Goal: Information Seeking & Learning: Find specific fact

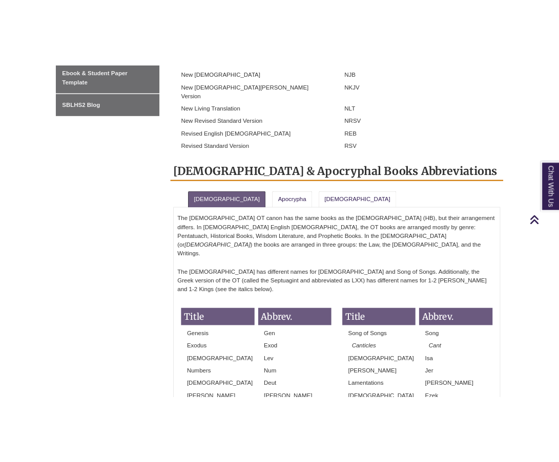
scroll to position [768, 0]
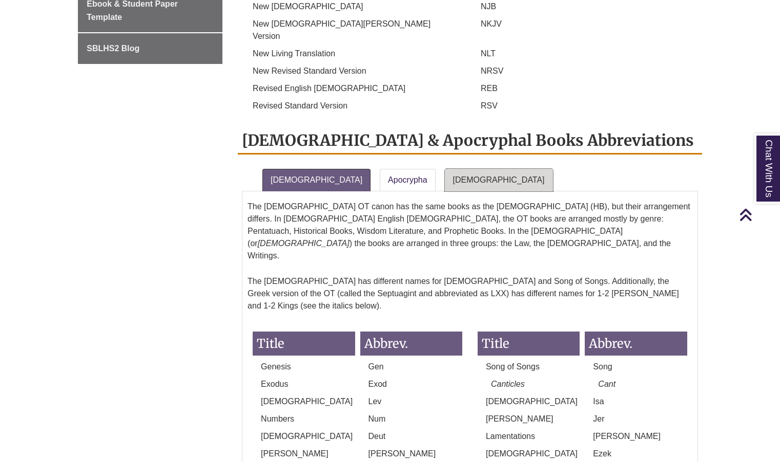
click at [446, 169] on link "[DEMOGRAPHIC_DATA]" at bounding box center [499, 180] width 108 height 23
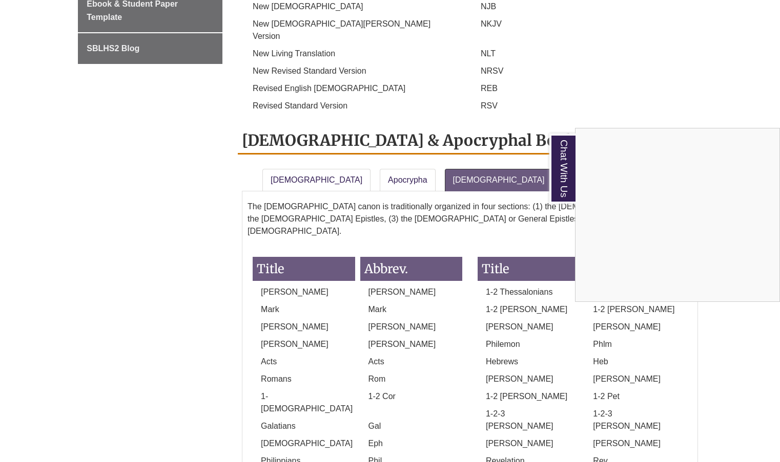
click at [256, 172] on div "Chat With Us" at bounding box center [390, 231] width 780 height 462
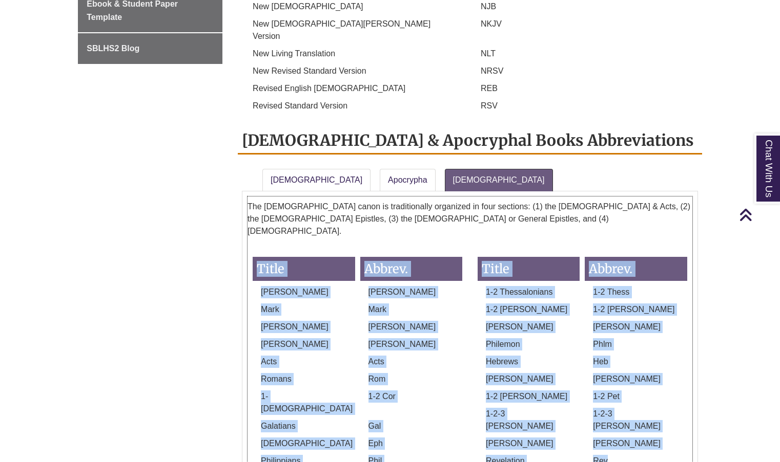
drag, startPoint x: 256, startPoint y: 174, endPoint x: 627, endPoint y: 356, distance: 413.2
click at [627, 356] on div "Title Abbrev. [PERSON_NAME] Matt [PERSON_NAME] [PERSON_NAME] [PERSON_NAME] Acts…" at bounding box center [470, 368] width 450 height 243
copy div "Title Abbrev. [PERSON_NAME] [PERSON_NAME] [PERSON_NAME] [PERSON_NAME] [PERSON_N…"
click at [306, 257] on h3 "Title" at bounding box center [304, 269] width 102 height 24
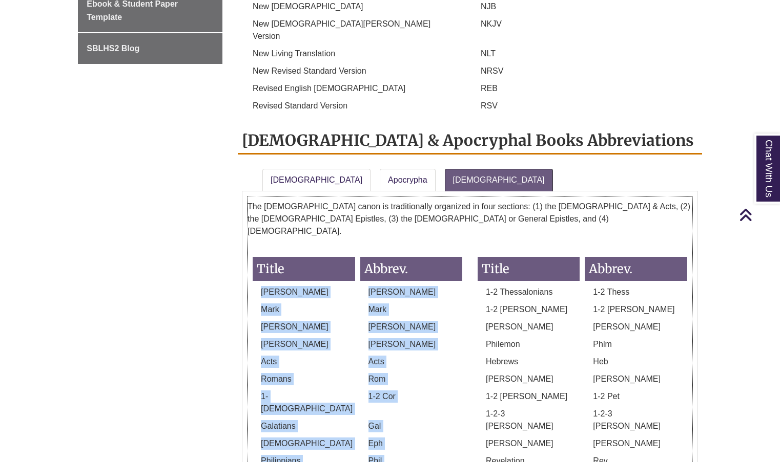
drag, startPoint x: 262, startPoint y: 197, endPoint x: 390, endPoint y: 370, distance: 215.7
click at [390, 370] on div "Title Abbrev. [PERSON_NAME] Matt [PERSON_NAME] [PERSON_NAME] [PERSON_NAME] Acts…" at bounding box center [357, 368] width 209 height 243
copy div "[PERSON_NAME] [PERSON_NAME] [PERSON_NAME] [PERSON_NAME] [PERSON_NAME] Acts Acts…"
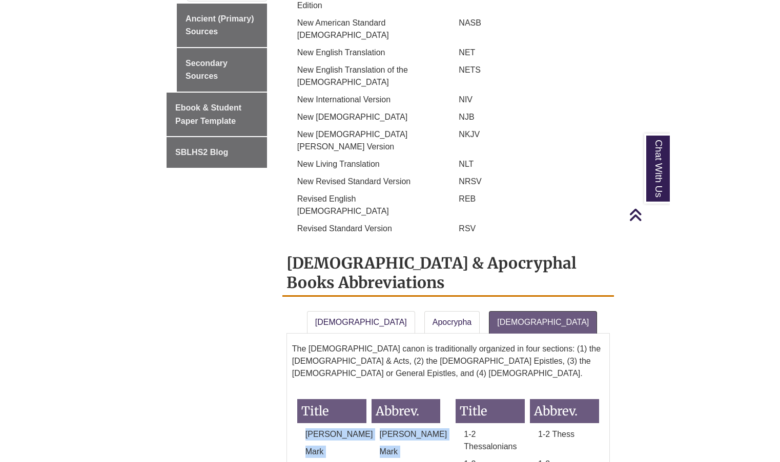
scroll to position [0, 0]
